Goal: Transaction & Acquisition: Book appointment/travel/reservation

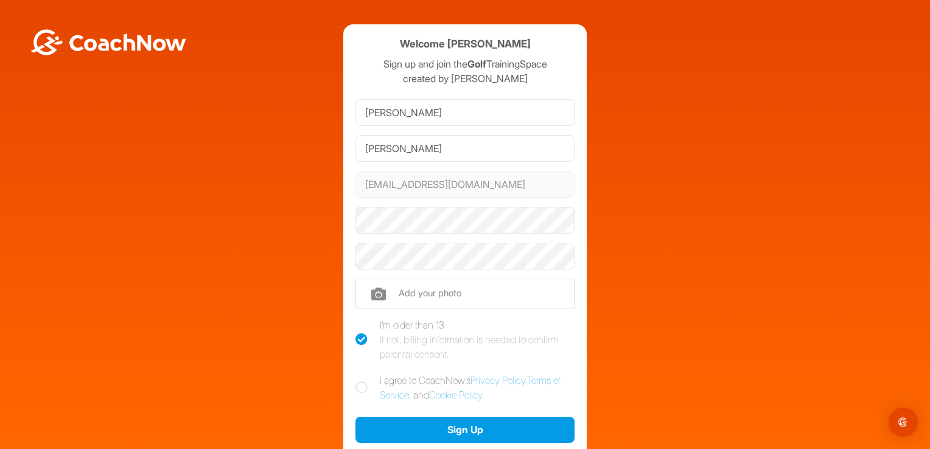
click at [358, 388] on icon at bounding box center [361, 388] width 12 height 12
click at [358, 381] on input "I agree to CoachNow's Privacy Policy , Terms of Service , and Cookie Policy ." at bounding box center [359, 377] width 8 height 8
checkbox input "true"
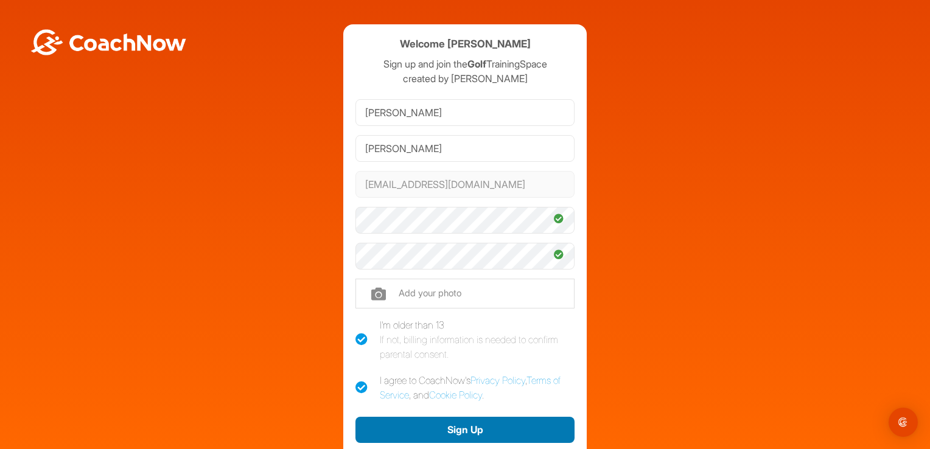
click at [426, 430] on button "Sign Up" at bounding box center [464, 430] width 219 height 26
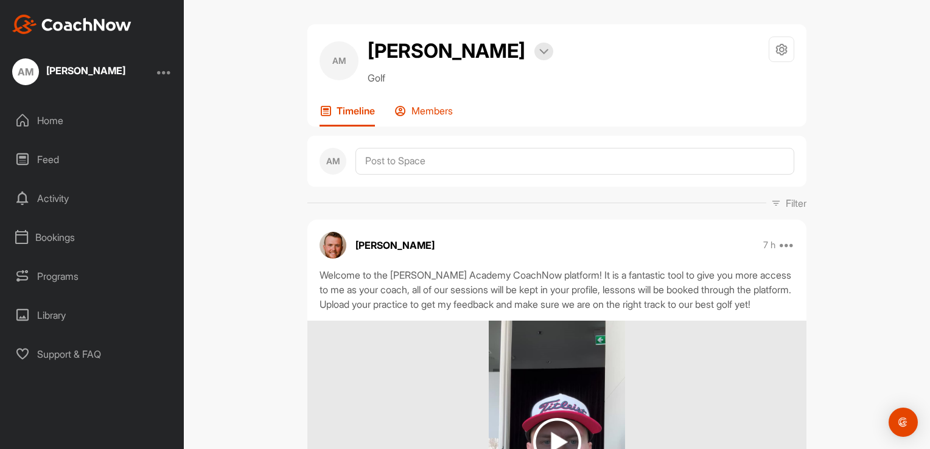
click at [423, 108] on p "Members" at bounding box center [431, 111] width 41 height 12
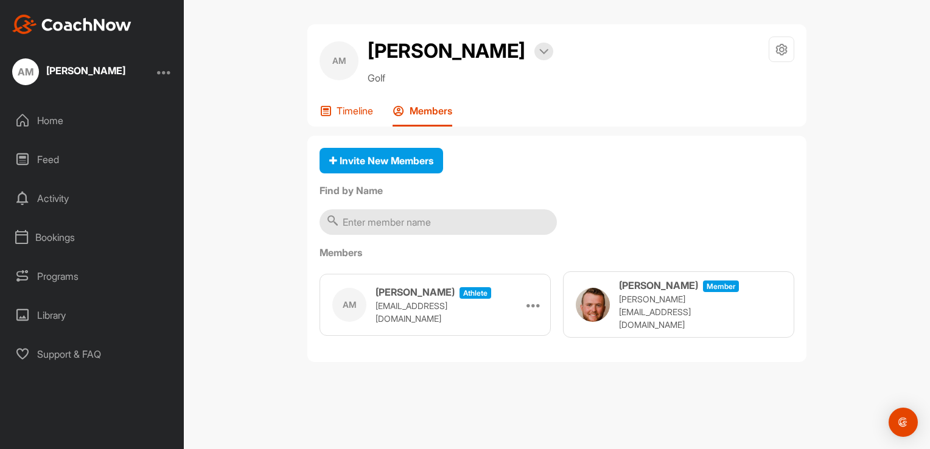
click at [351, 114] on p "Timeline" at bounding box center [355, 111] width 37 height 12
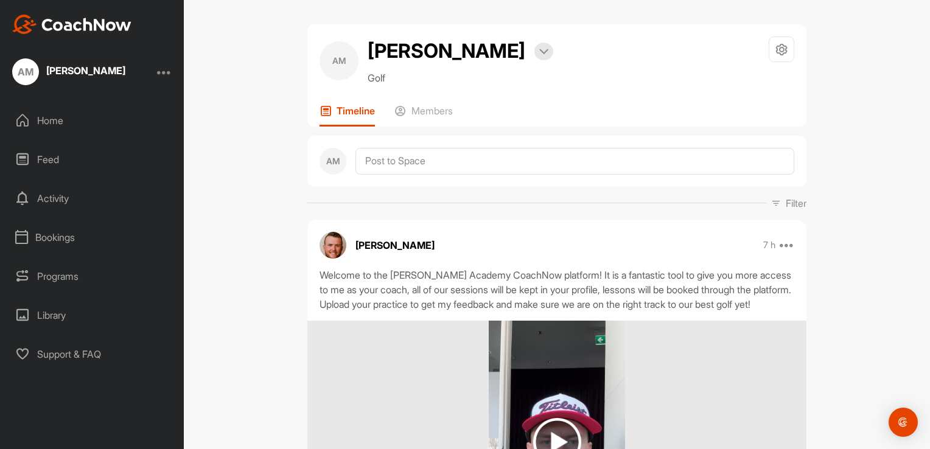
click at [332, 247] on img at bounding box center [332, 245] width 27 height 27
click at [52, 272] on div "Programs" at bounding box center [93, 276] width 172 height 30
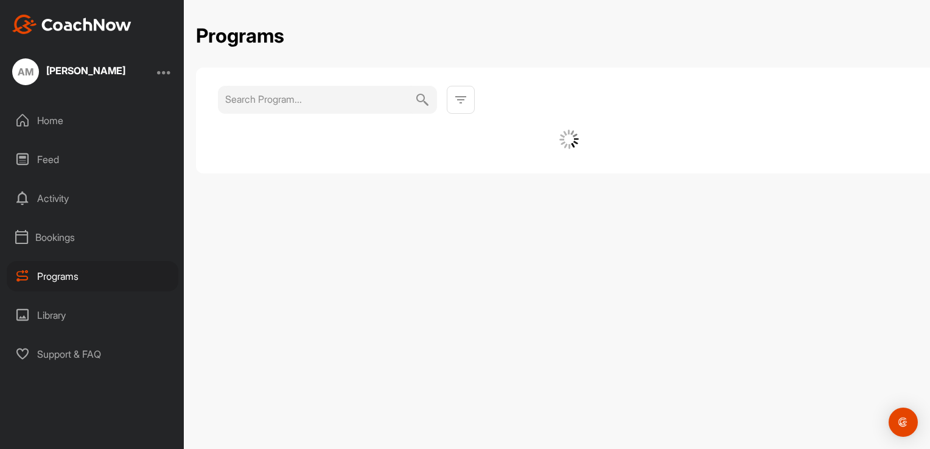
click at [71, 239] on div "Bookings" at bounding box center [93, 237] width 172 height 30
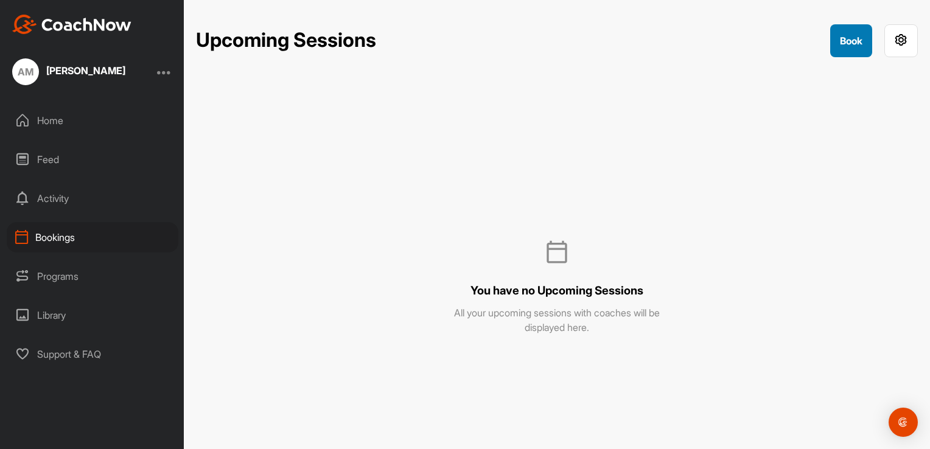
click at [842, 38] on button "Book" at bounding box center [851, 40] width 42 height 33
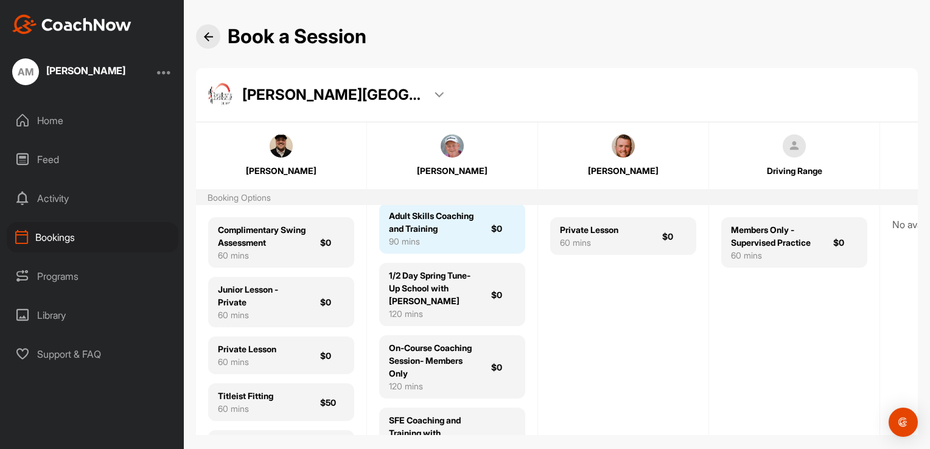
scroll to position [122, 0]
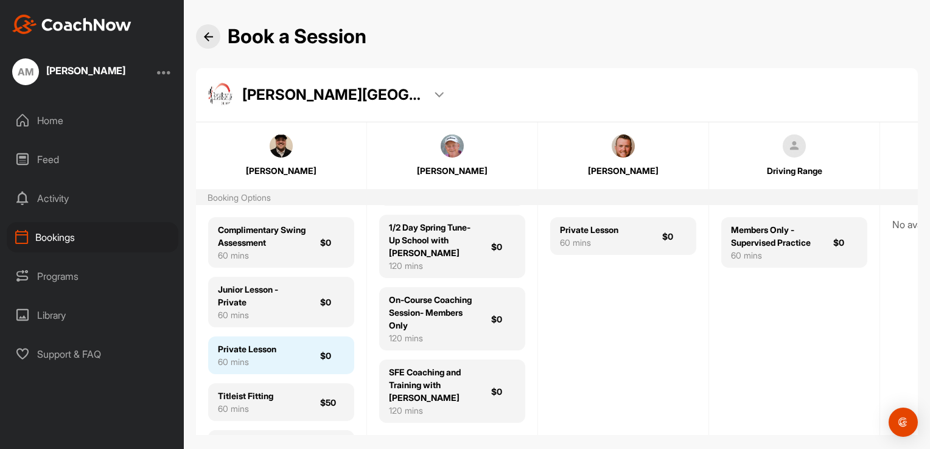
click at [276, 355] on div "60 mins" at bounding box center [247, 361] width 58 height 13
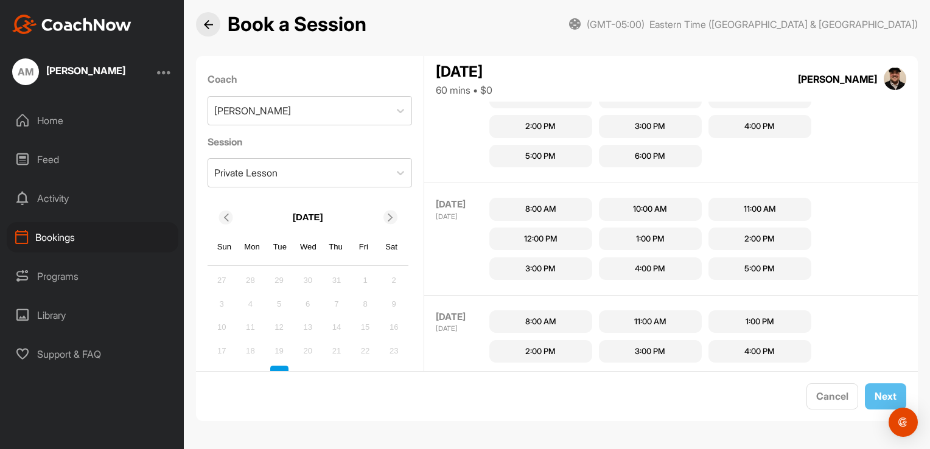
scroll to position [355, 0]
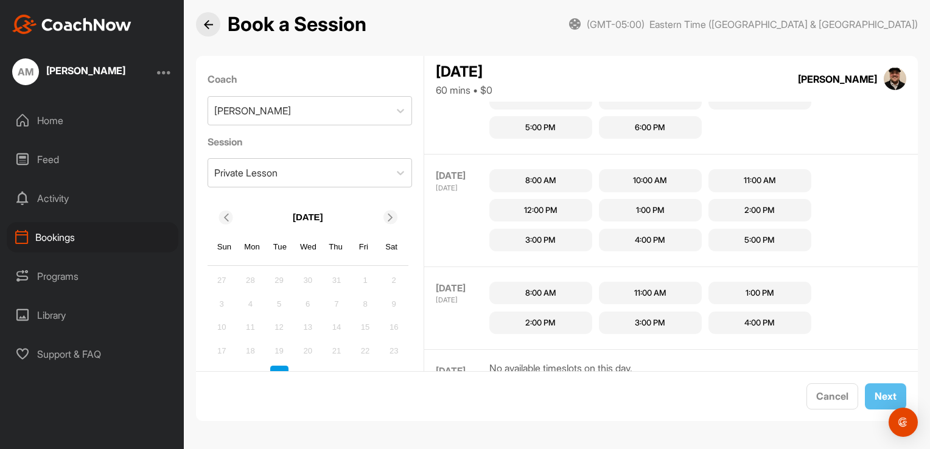
click at [555, 207] on div "12:00 PM" at bounding box center [540, 210] width 33 height 12
click at [868, 397] on button "Next" at bounding box center [885, 396] width 41 height 26
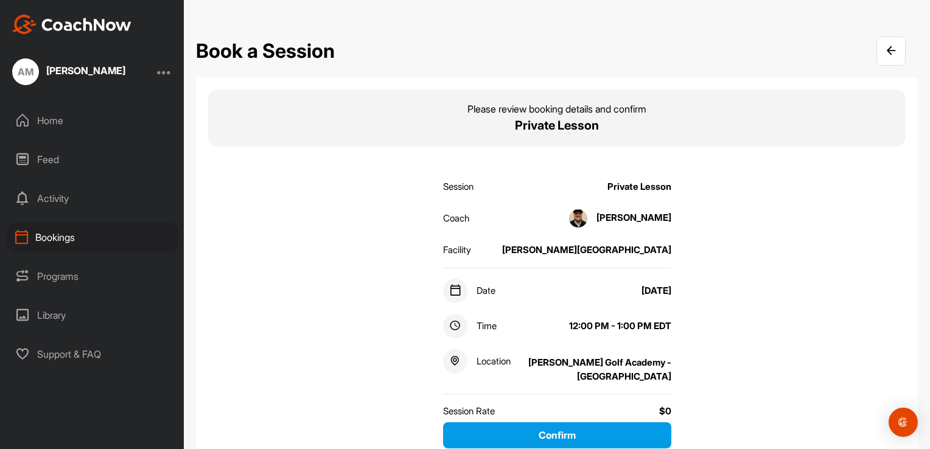
scroll to position [61, 0]
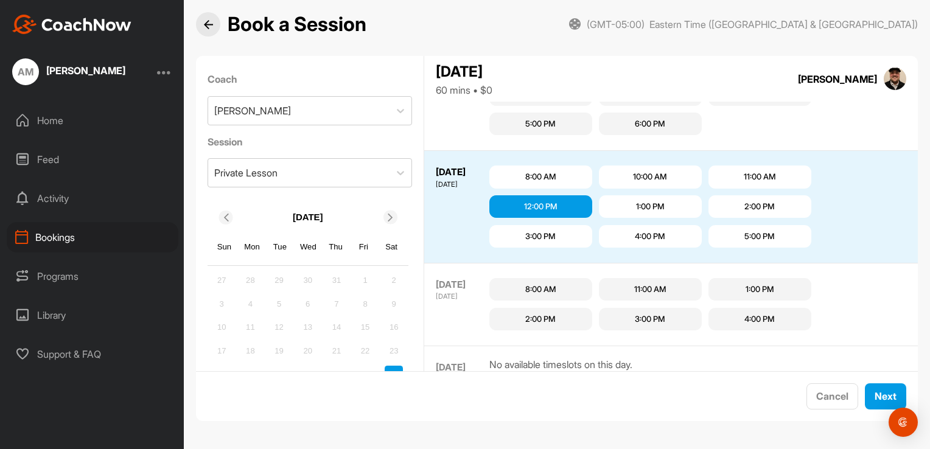
scroll to position [407, 0]
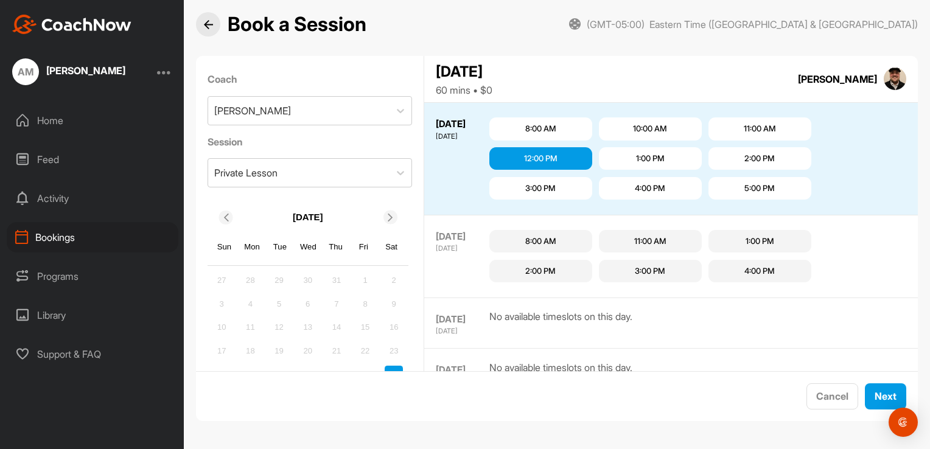
click at [629, 157] on div "1:00 PM" at bounding box center [650, 158] width 103 height 23
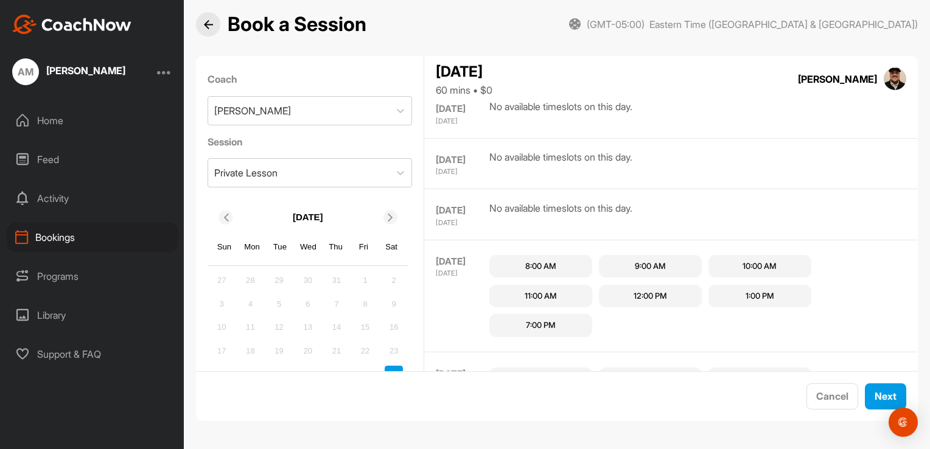
scroll to position [0, 0]
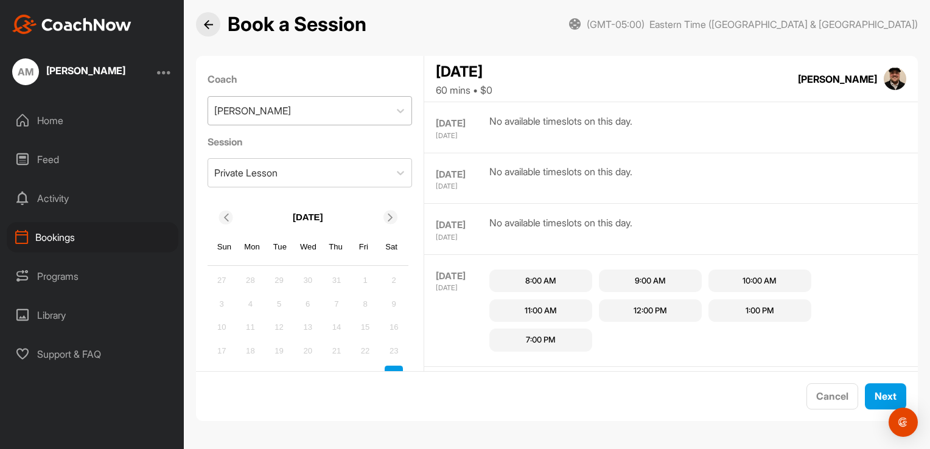
click at [309, 100] on div "Wyatt McKinnon" at bounding box center [299, 111] width 182 height 28
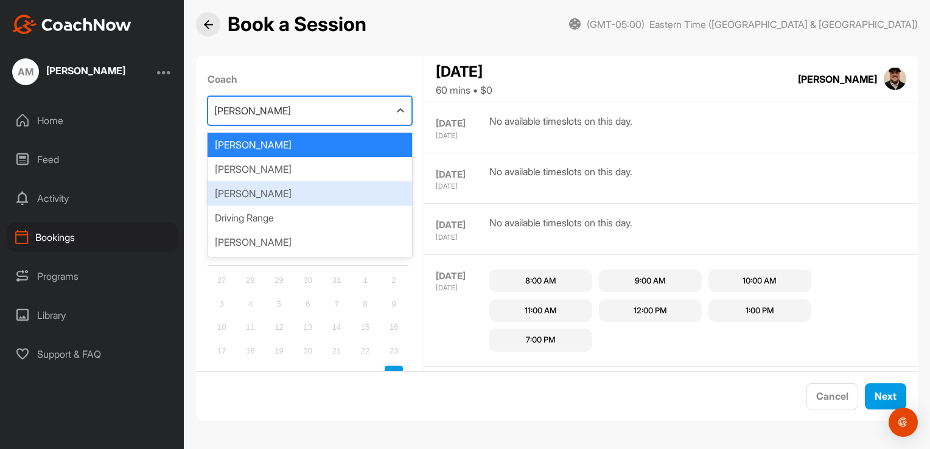
click at [251, 192] on div "Dylan Minifie" at bounding box center [310, 193] width 205 height 24
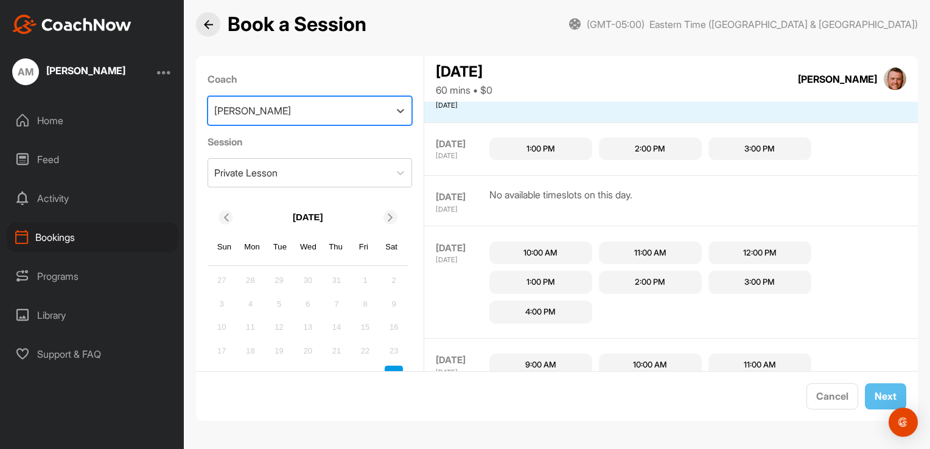
scroll to position [410, 0]
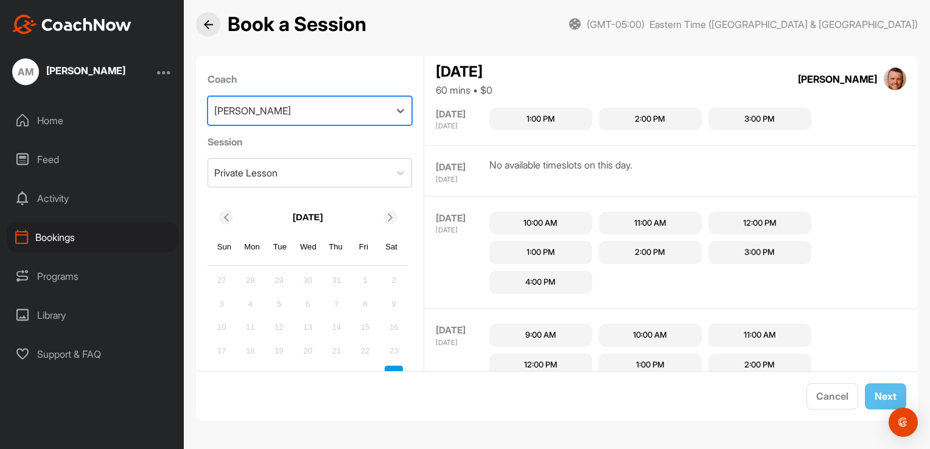
click at [576, 114] on div "1:00 PM" at bounding box center [540, 119] width 103 height 23
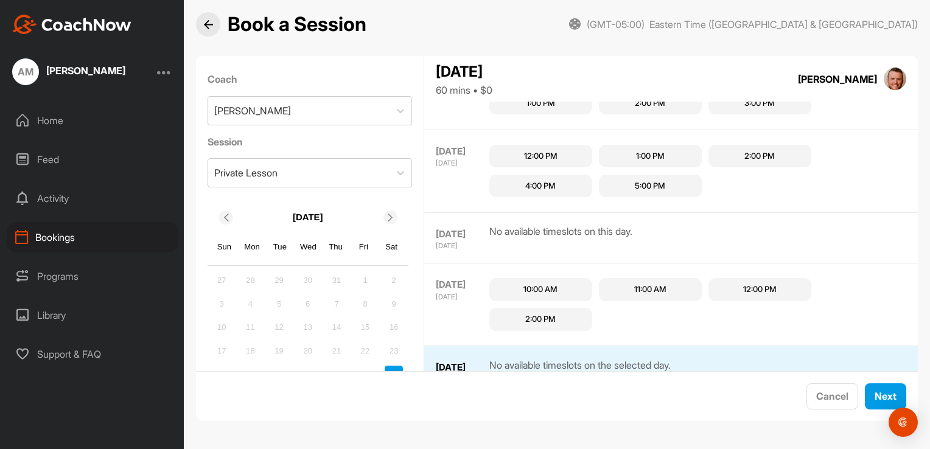
scroll to position [228, 0]
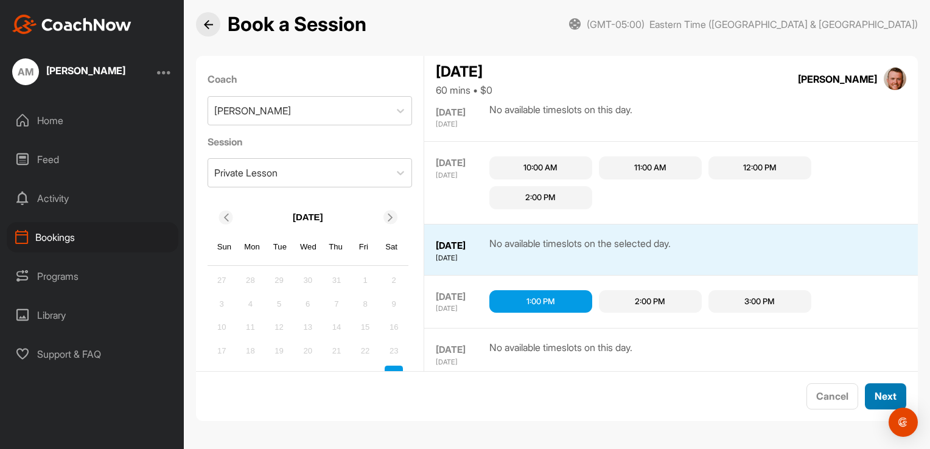
click at [884, 397] on button "Next" at bounding box center [885, 396] width 41 height 26
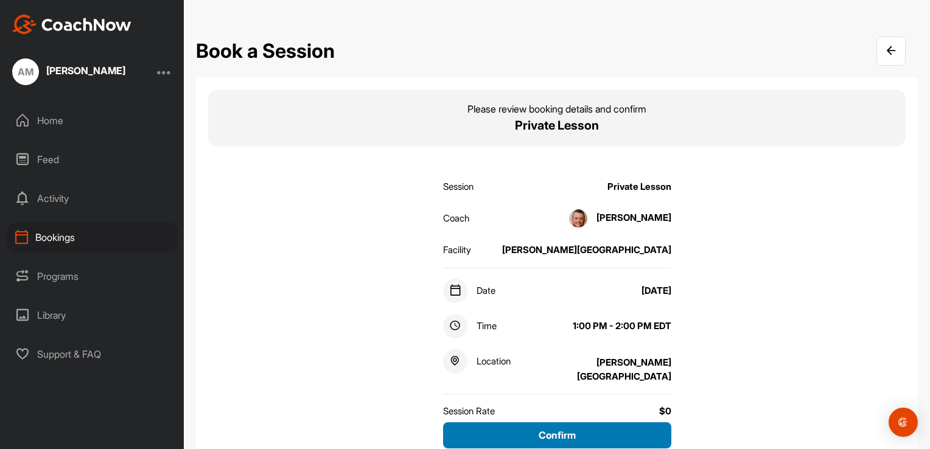
click at [557, 441] on button "Confirm" at bounding box center [557, 435] width 228 height 26
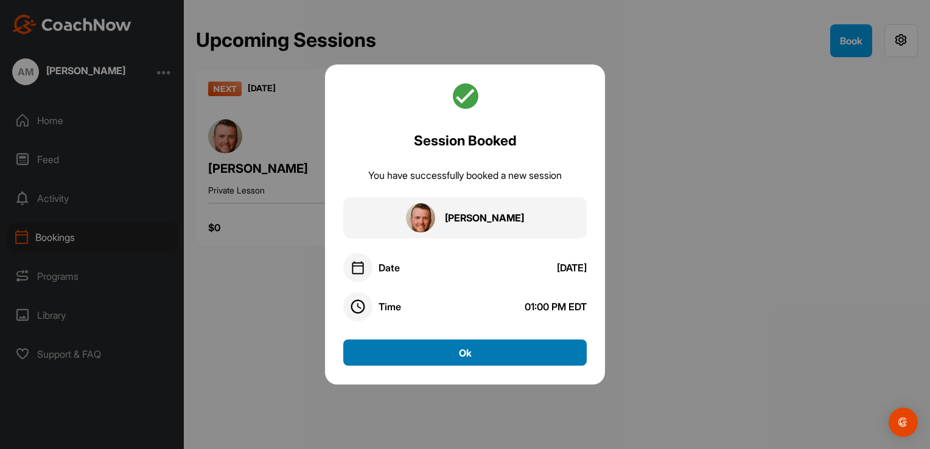
click at [471, 351] on button "Ok" at bounding box center [464, 353] width 243 height 26
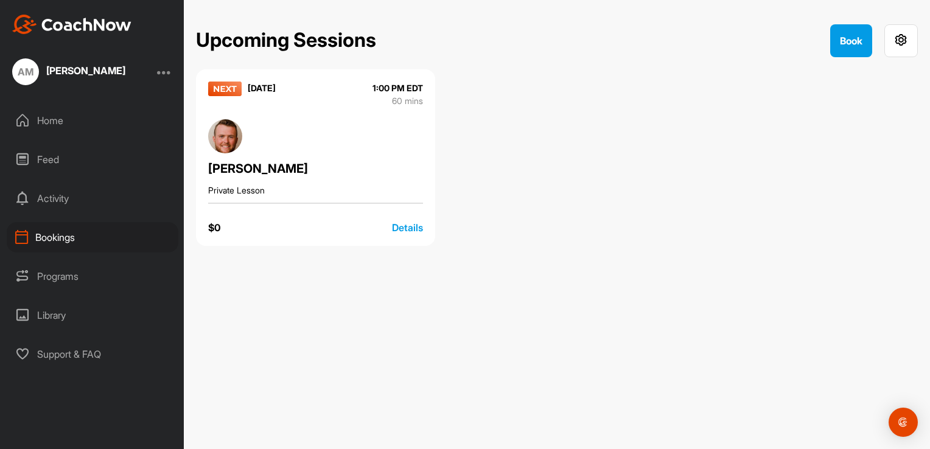
click at [401, 226] on div "Details" at bounding box center [407, 227] width 31 height 15
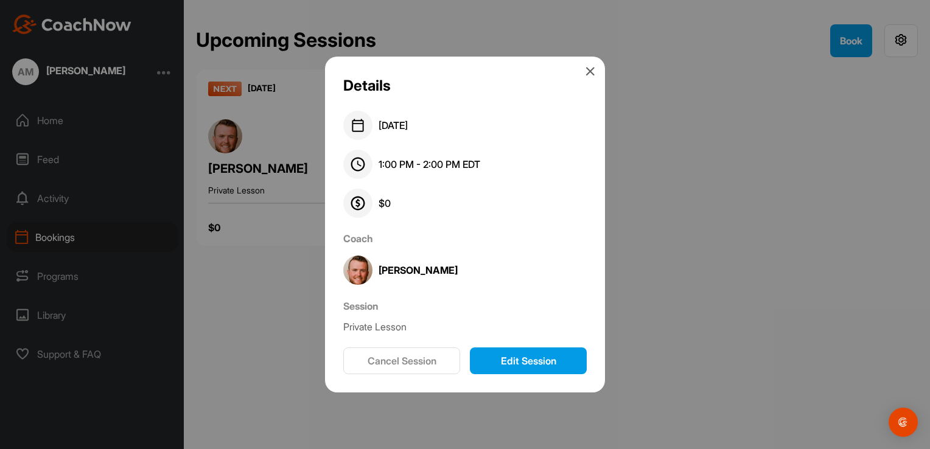
click at [265, 270] on div at bounding box center [465, 224] width 930 height 449
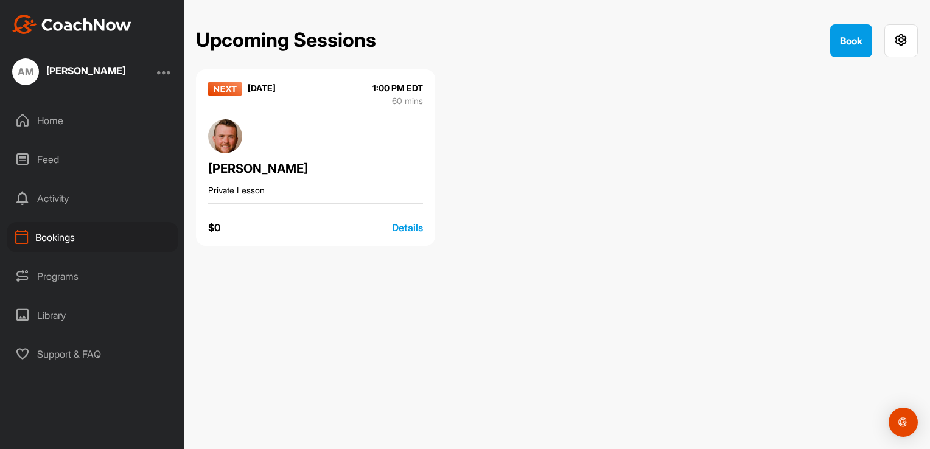
click at [69, 240] on div "Bookings" at bounding box center [93, 237] width 172 height 30
click at [859, 40] on button "Book" at bounding box center [851, 40] width 42 height 33
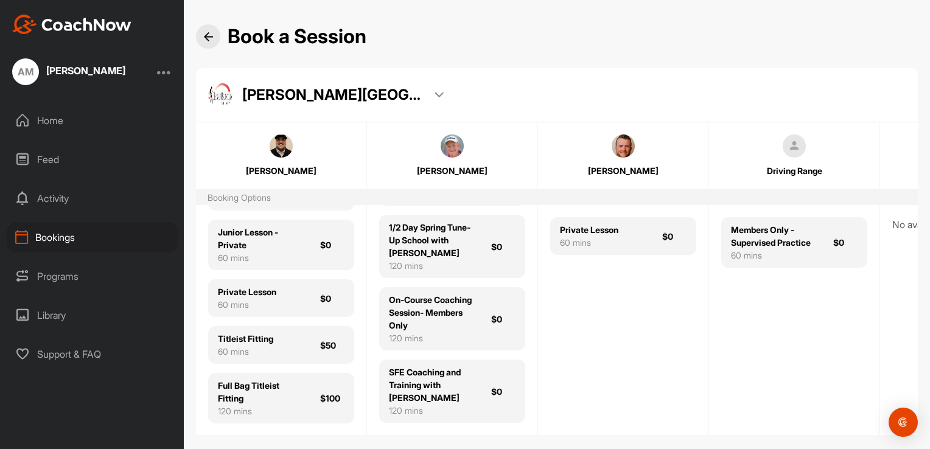
click at [442, 88] on div "Henry Brunton Golf Academy" at bounding box center [326, 95] width 236 height 24
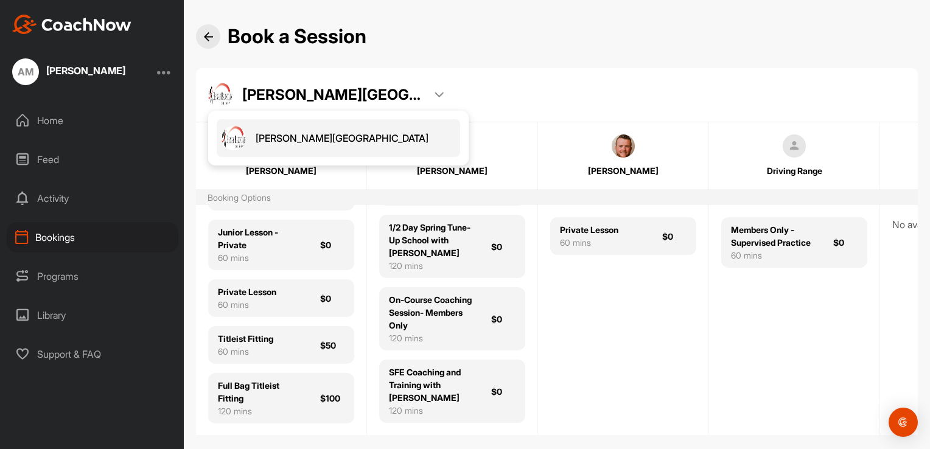
click at [441, 89] on div "Henry Brunton Golf Academy" at bounding box center [326, 95] width 236 height 24
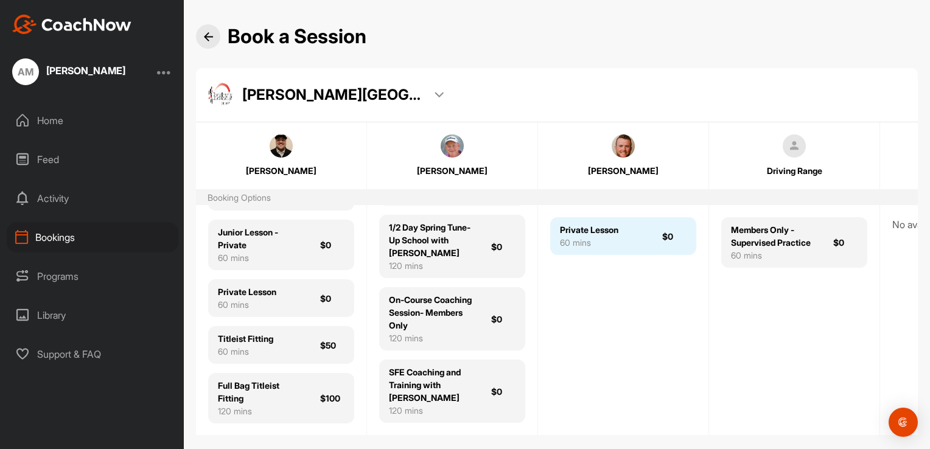
click at [639, 243] on div "Private Lesson 60 mins $0" at bounding box center [623, 236] width 146 height 38
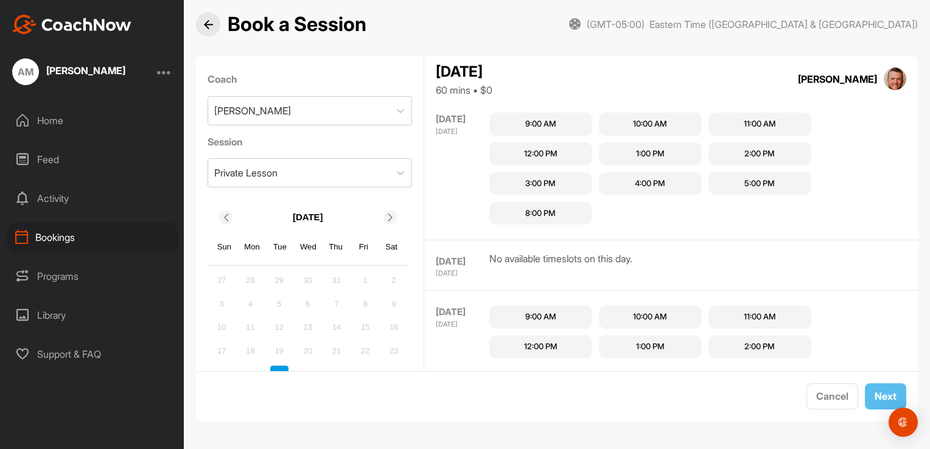
scroll to position [621, 0]
click at [104, 203] on div "Activity" at bounding box center [93, 198] width 172 height 30
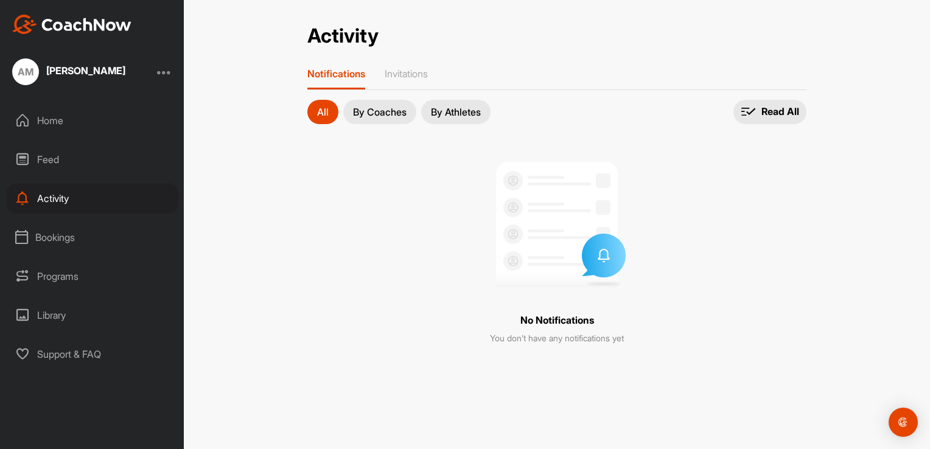
click at [54, 155] on div "Feed" at bounding box center [93, 159] width 172 height 30
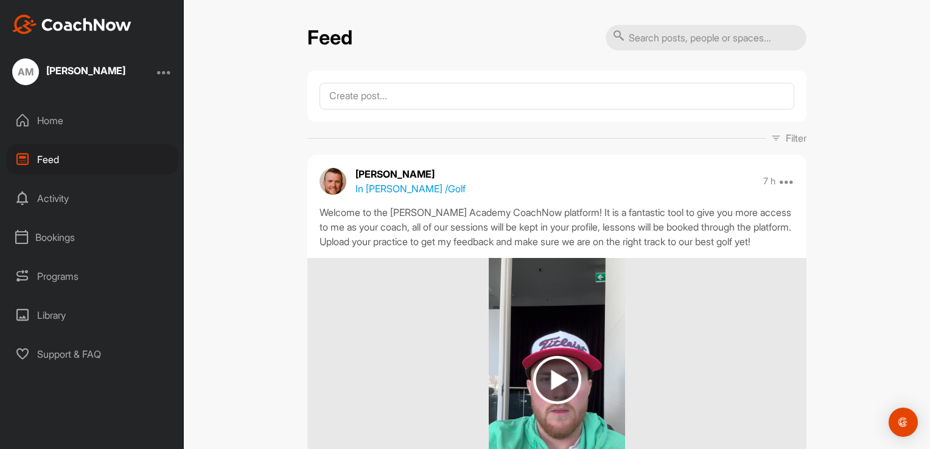
click at [63, 316] on div "Library" at bounding box center [93, 315] width 172 height 30
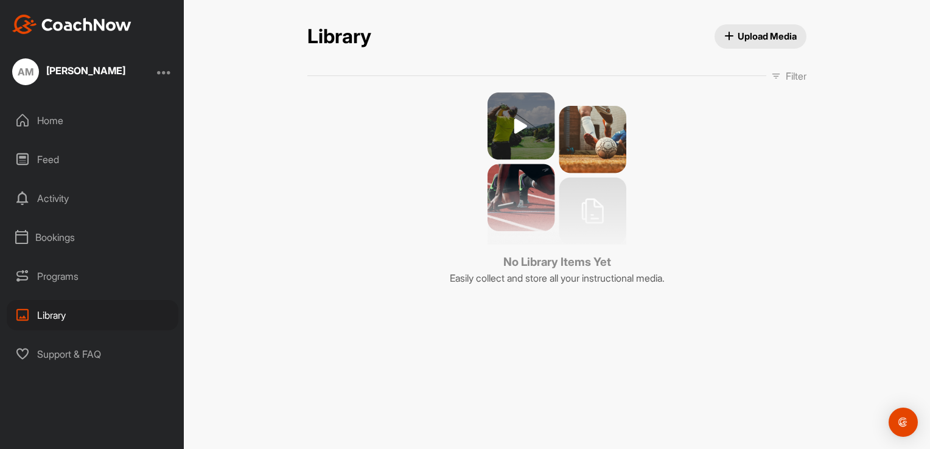
click at [74, 285] on div "Programs" at bounding box center [93, 276] width 172 height 30
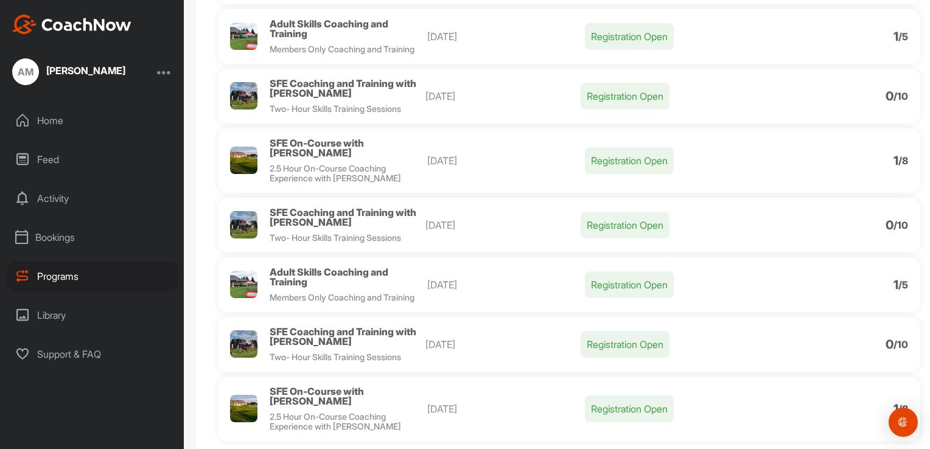
scroll to position [414, 0]
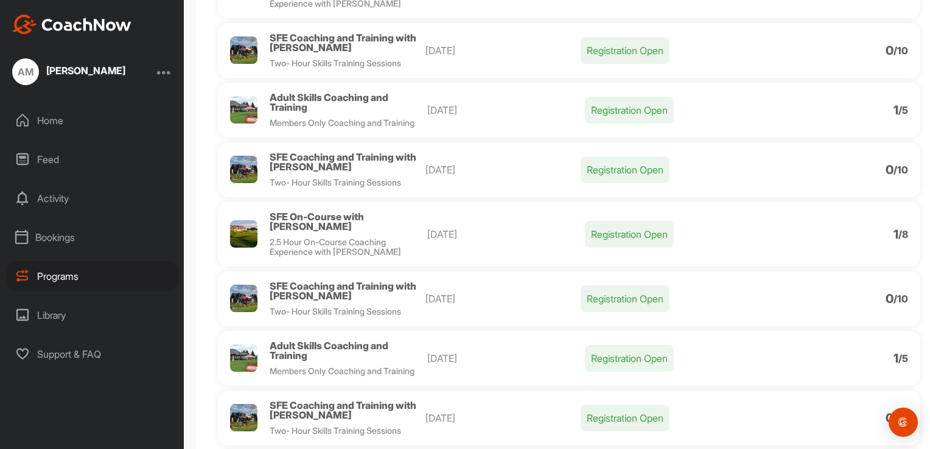
click at [371, 353] on div "Adult Skills Coaching and Training" at bounding box center [349, 350] width 158 height 19
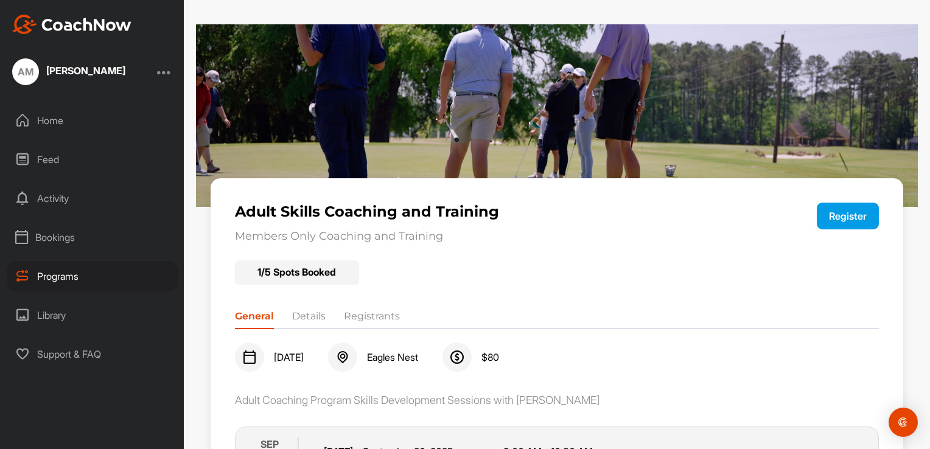
click at [62, 242] on div "Bookings" at bounding box center [93, 237] width 172 height 30
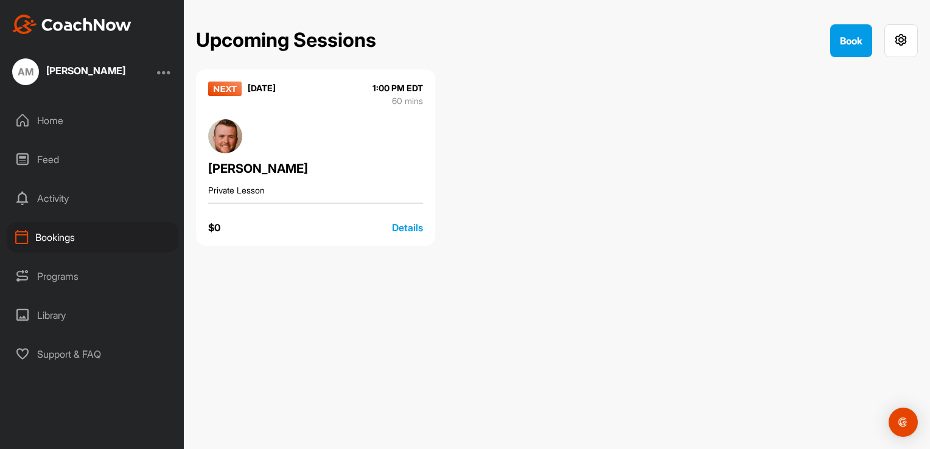
click at [413, 225] on div "Details" at bounding box center [407, 227] width 31 height 15
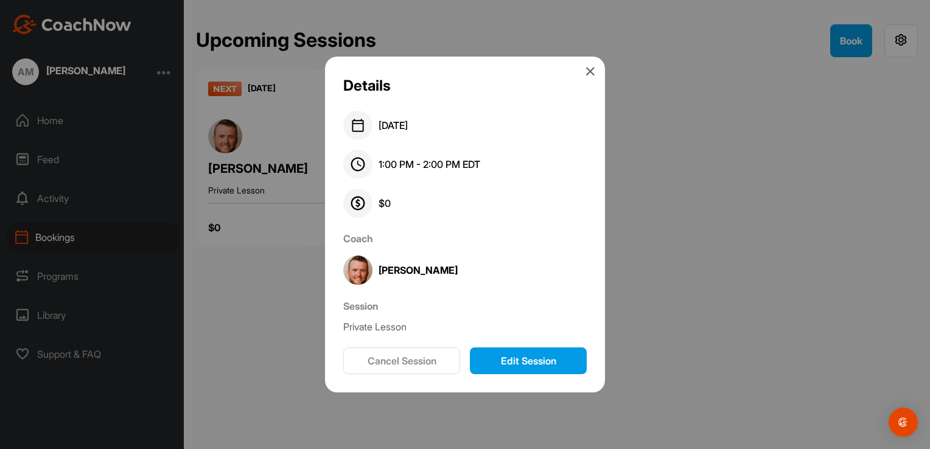
click at [234, 274] on div at bounding box center [465, 224] width 930 height 449
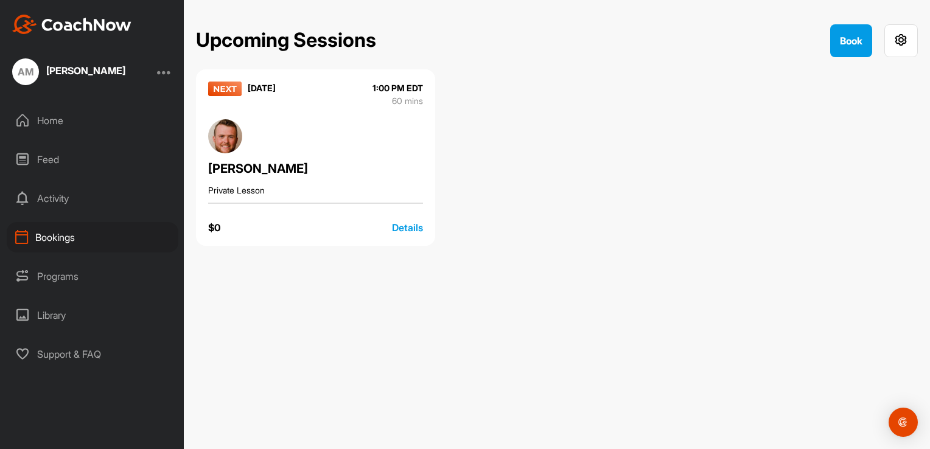
click at [37, 229] on div "Bookings" at bounding box center [93, 237] width 172 height 30
click at [47, 192] on div "Activity" at bounding box center [93, 198] width 172 height 30
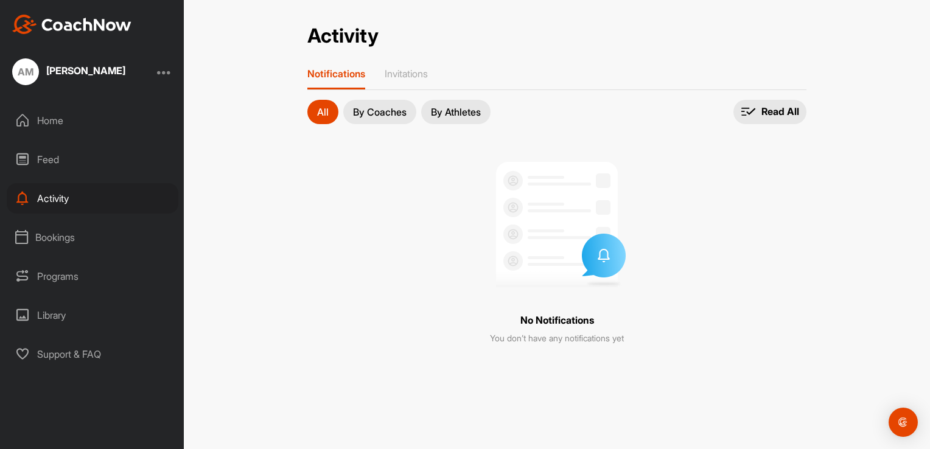
click at [380, 117] on button "By Coaches" at bounding box center [379, 112] width 73 height 24
